Goal: Learn about a topic: Learn about a topic

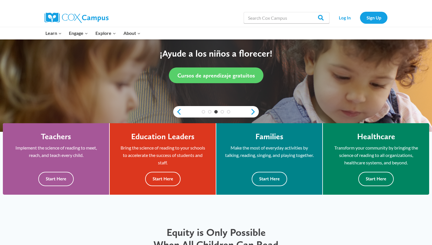
scroll to position [92, 0]
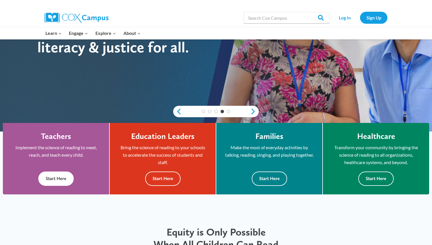
click at [64, 182] on button "Start Here" at bounding box center [55, 178] width 35 height 14
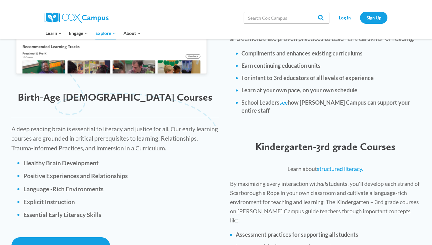
scroll to position [714, 0]
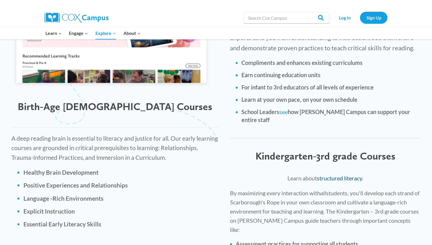
click at [337, 175] on link "structured literacy." at bounding box center [340, 178] width 46 height 7
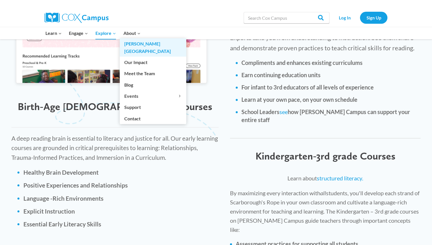
click at [130, 42] on link "[PERSON_NAME][GEOGRAPHIC_DATA]" at bounding box center [153, 47] width 67 height 18
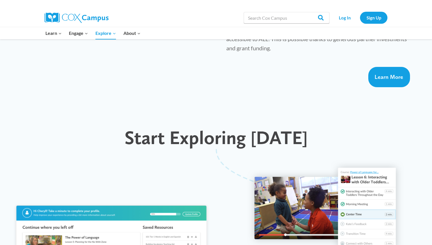
scroll to position [387, 0]
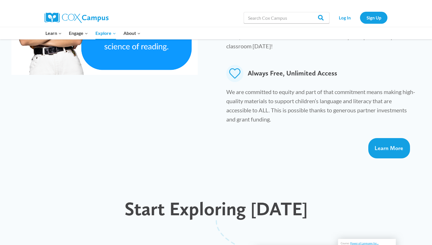
click at [71, 15] on img at bounding box center [77, 18] width 64 height 10
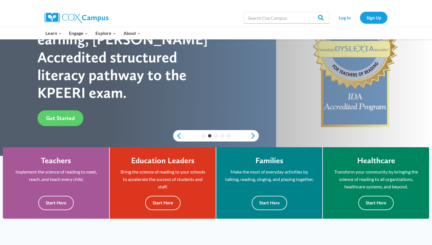
scroll to position [83, 0]
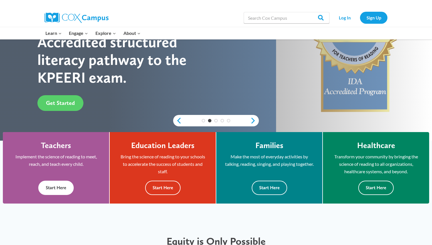
click at [54, 184] on button "Start Here" at bounding box center [55, 188] width 35 height 14
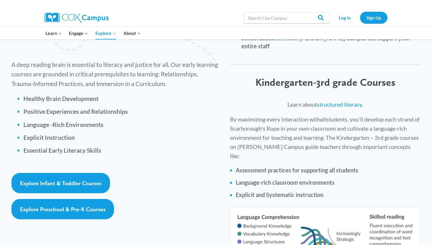
scroll to position [790, 0]
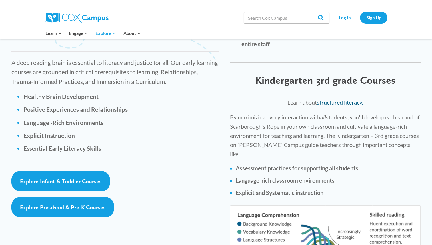
click at [325, 99] on link "structured literacy." at bounding box center [340, 102] width 46 height 7
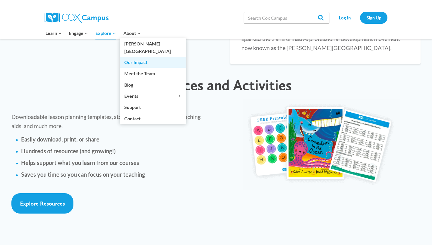
scroll to position [1222, 0]
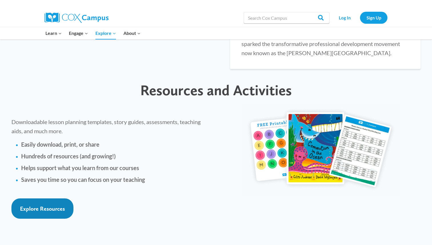
click at [35, 205] on span "Explore Resources" at bounding box center [42, 208] width 45 height 7
